Goal: Find specific page/section: Find specific page/section

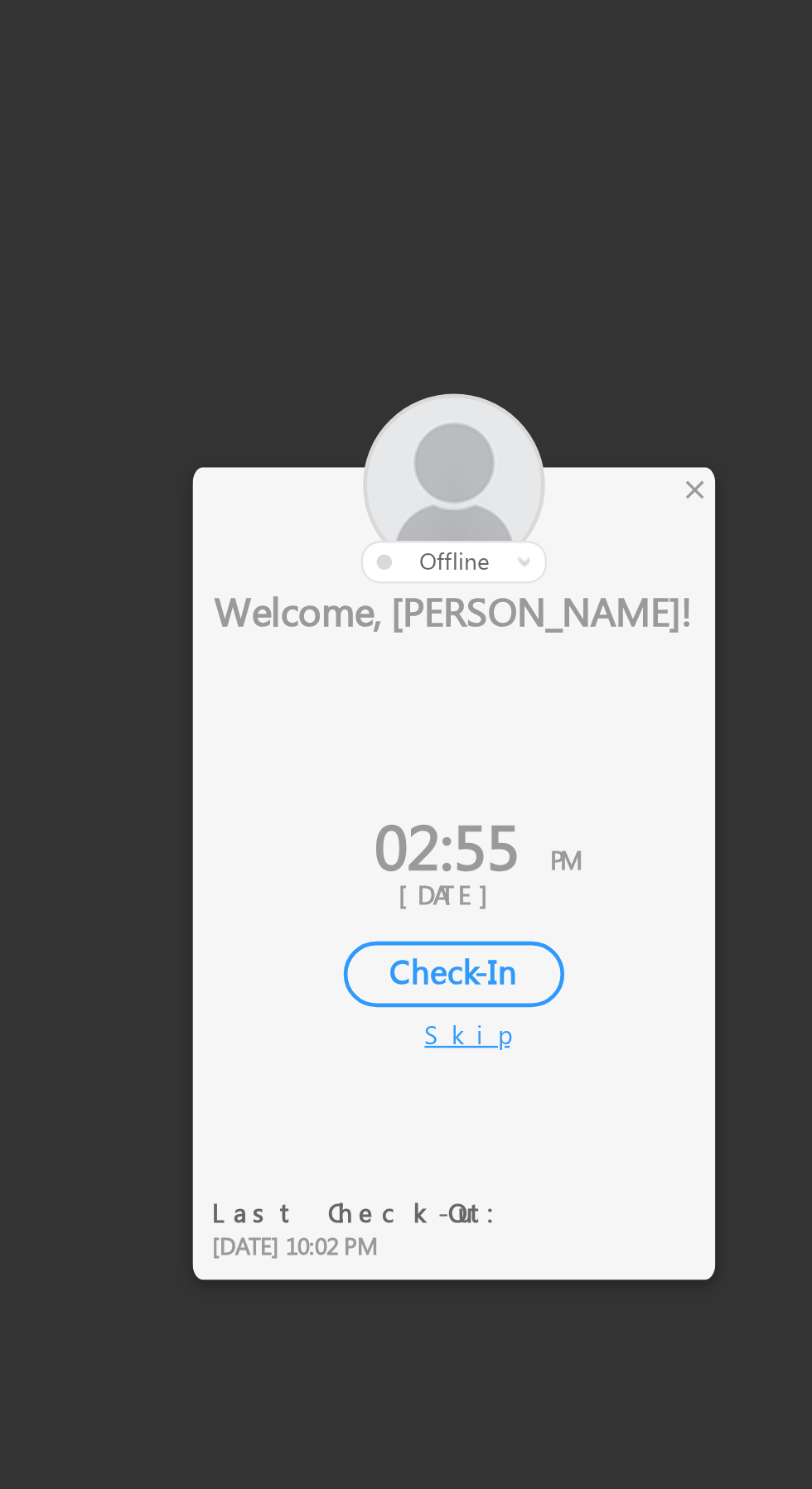
click at [480, 621] on div "×" at bounding box center [478, 621] width 18 height 18
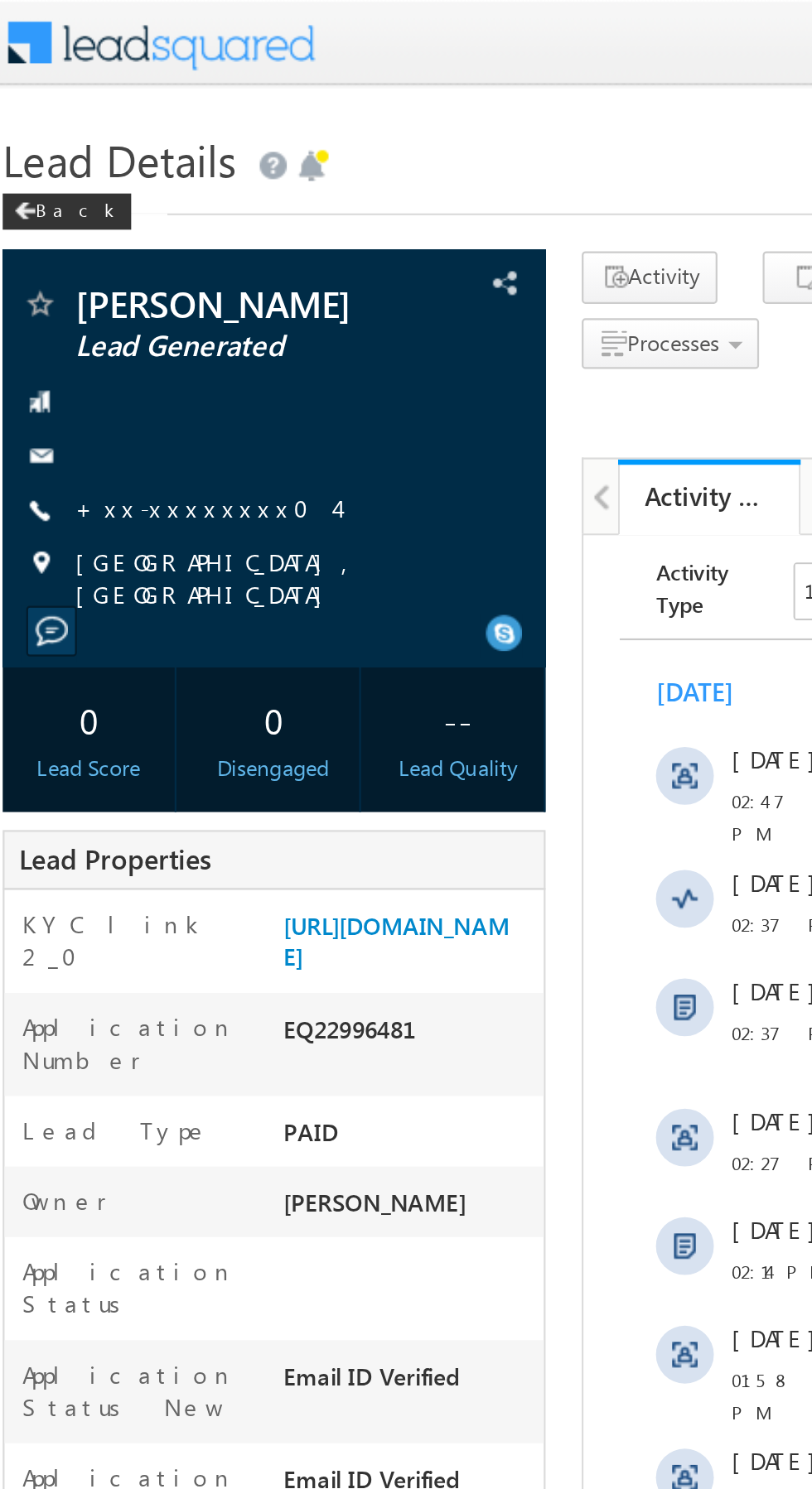
click at [83, 229] on link "+xx-xxxxxxxx04" at bounding box center [109, 232] width 119 height 14
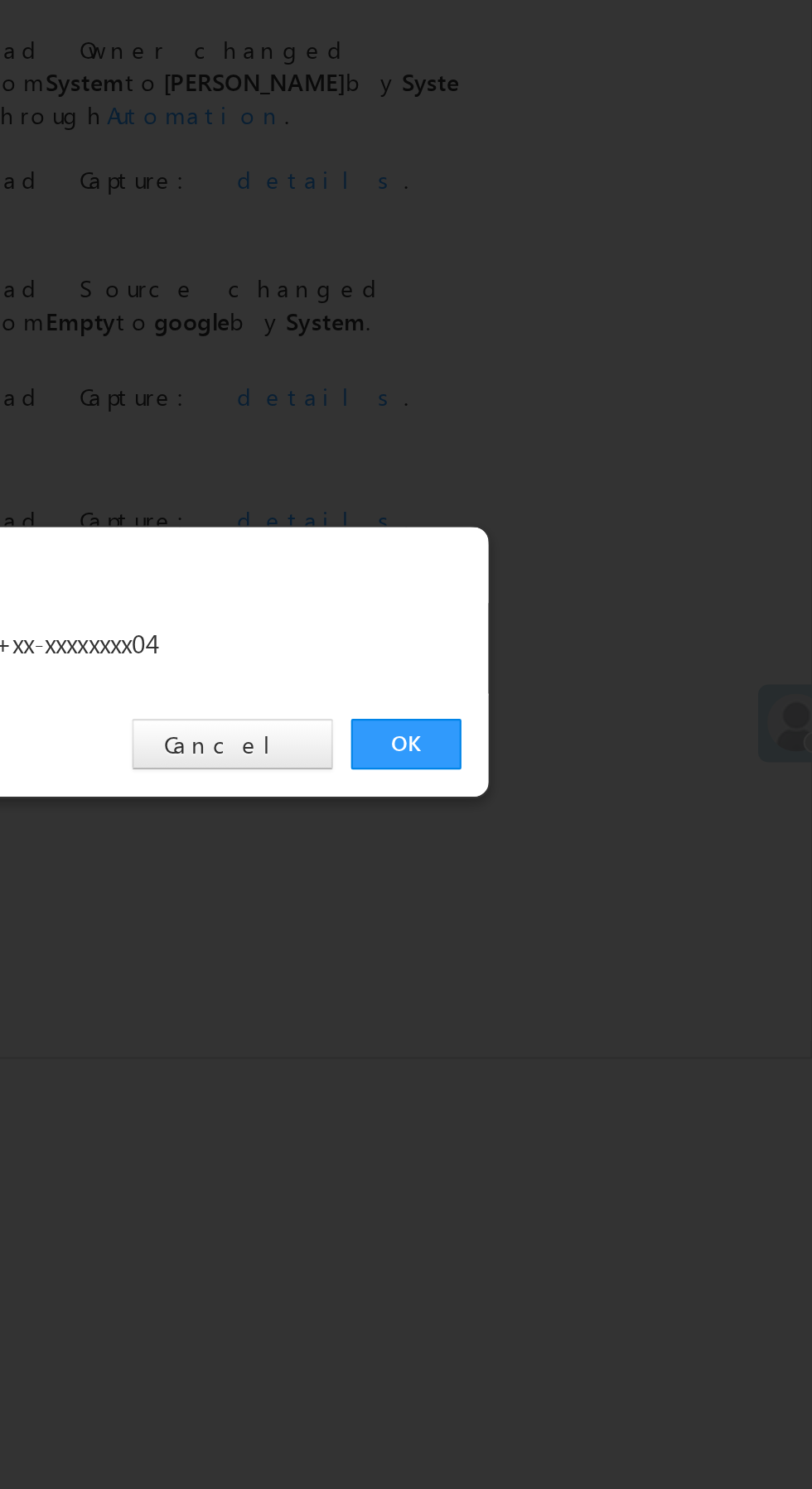
click at [605, 762] on link "OK" at bounding box center [609, 772] width 51 height 23
